Goal: Find specific page/section: Find specific page/section

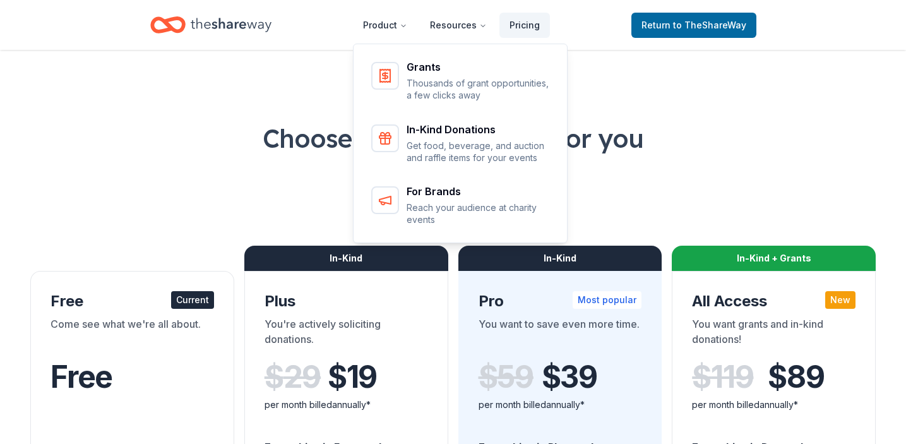
click at [233, 32] on icon "Home" at bounding box center [231, 25] width 81 height 26
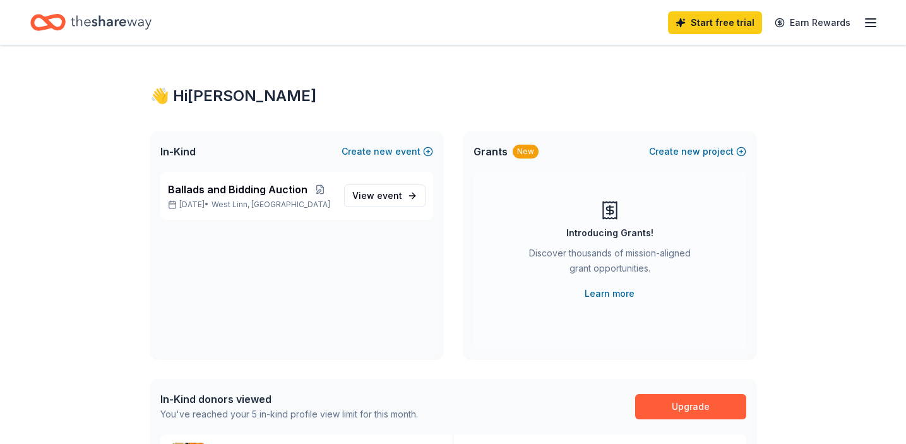
click at [174, 28] on div "Start free trial Earn Rewards" at bounding box center [453, 23] width 846 height 30
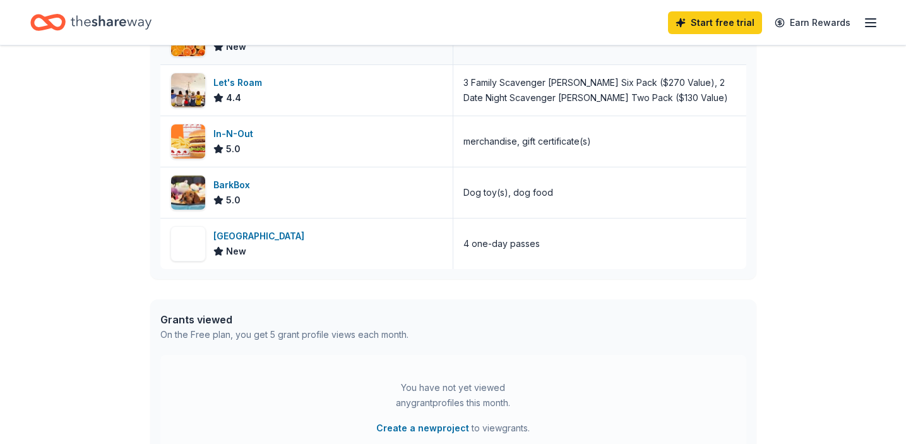
scroll to position [314, 0]
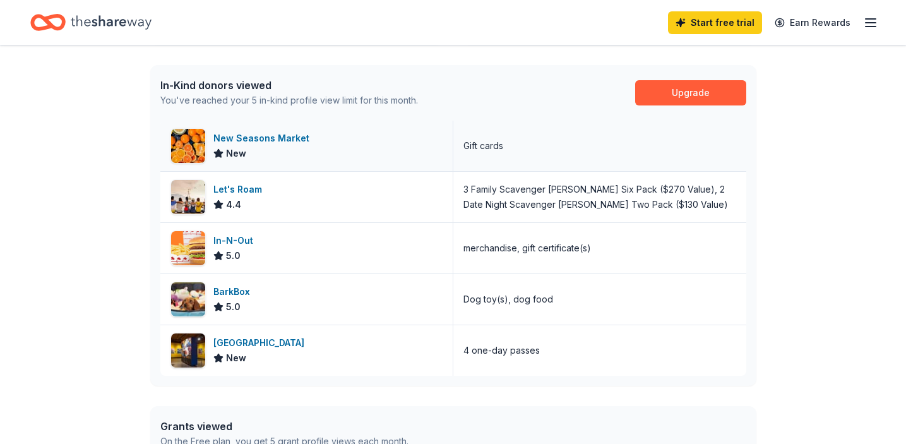
click at [274, 140] on div "New Seasons Market" at bounding box center [263, 138] width 101 height 15
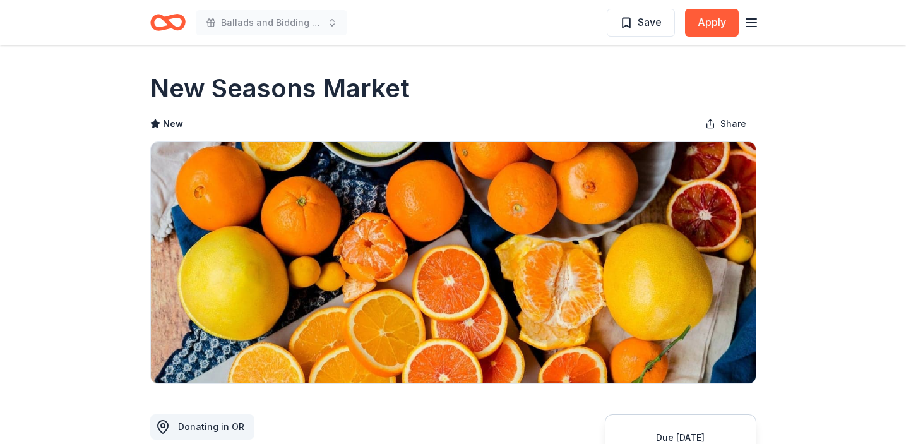
click at [155, 19] on icon "Home" at bounding box center [162, 22] width 20 height 13
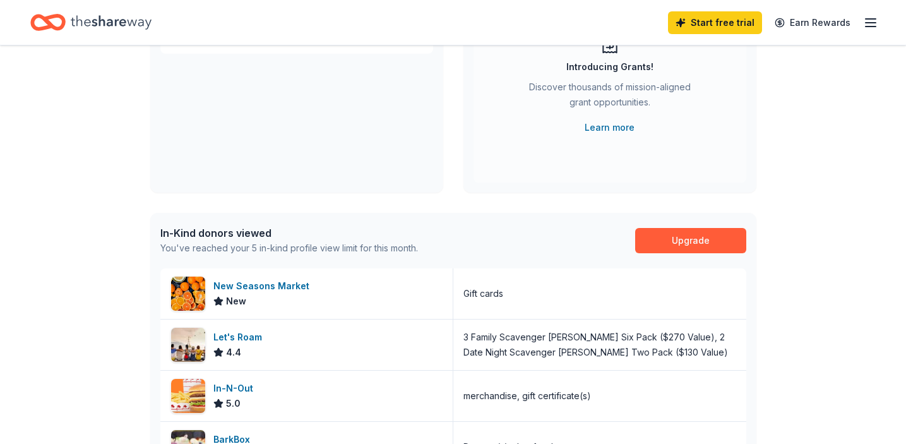
scroll to position [169, 0]
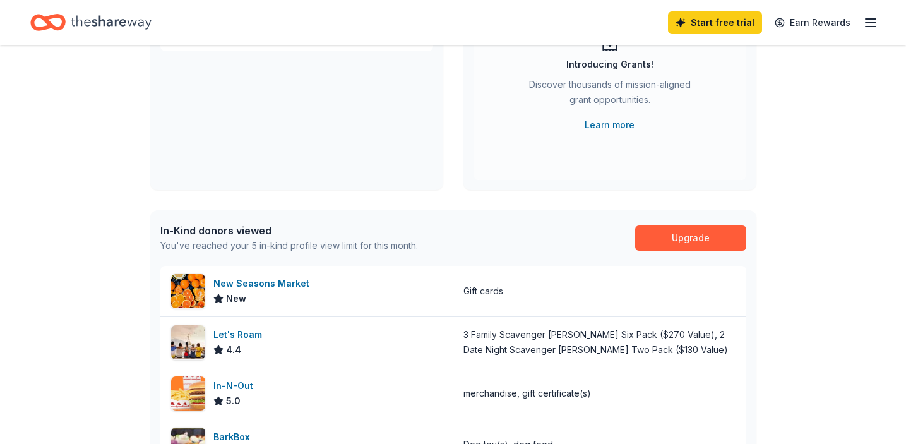
click at [220, 229] on div "In-Kind donors viewed" at bounding box center [289, 230] width 258 height 15
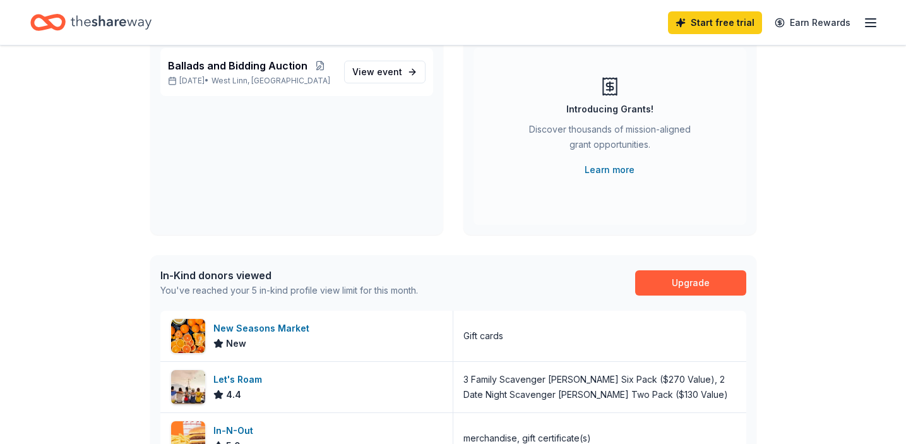
scroll to position [0, 0]
